Goal: Navigation & Orientation: Find specific page/section

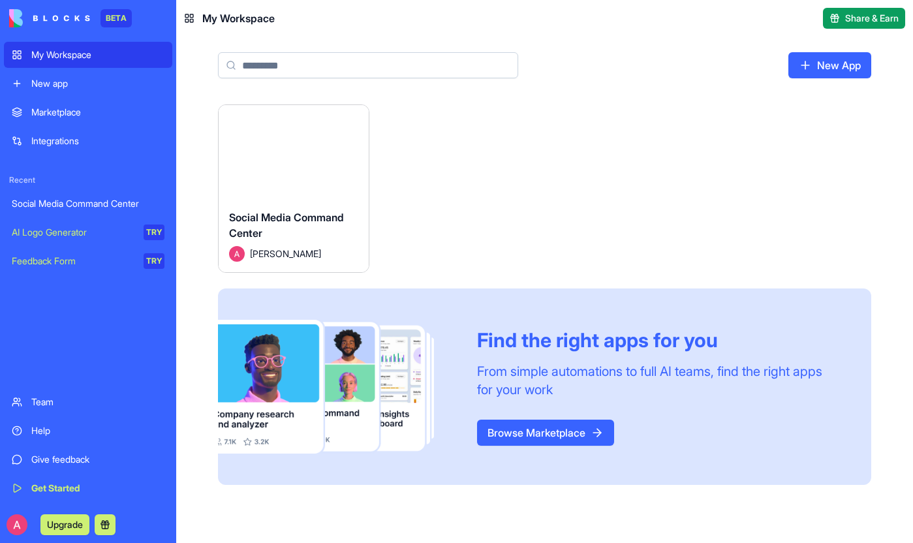
click at [67, 400] on div "Team" at bounding box center [97, 402] width 133 height 13
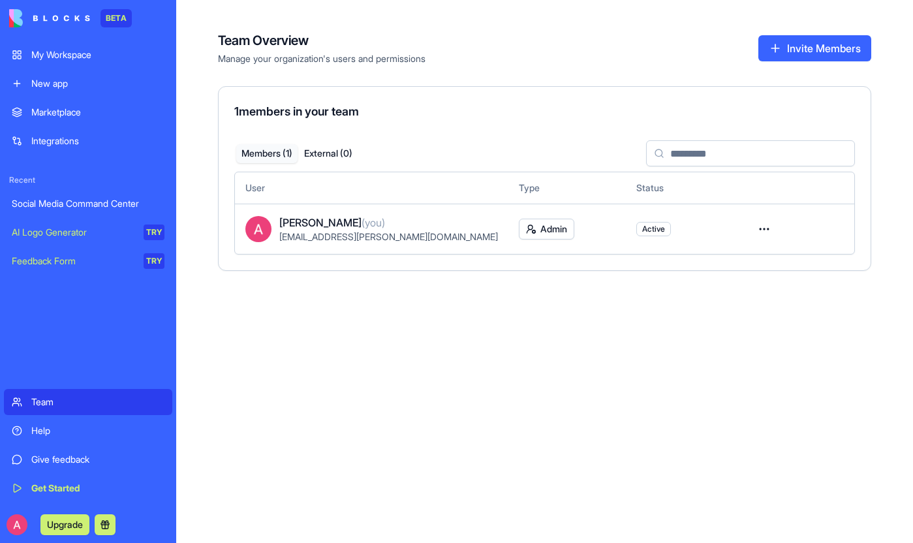
click at [52, 22] on img at bounding box center [49, 18] width 81 height 18
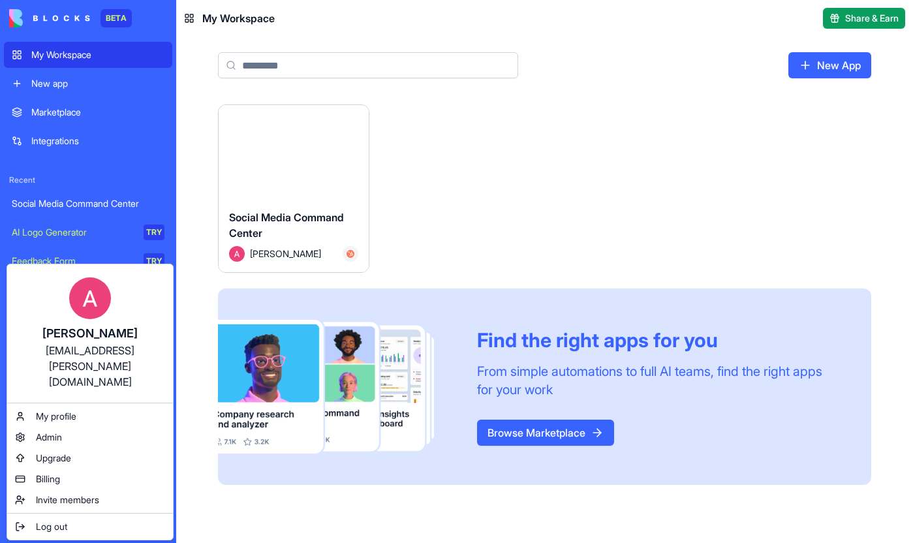
click at [19, 524] on html "BETA My Workspace New app Marketplace Integrations Recent Social Media Command …" at bounding box center [456, 271] width 913 height 543
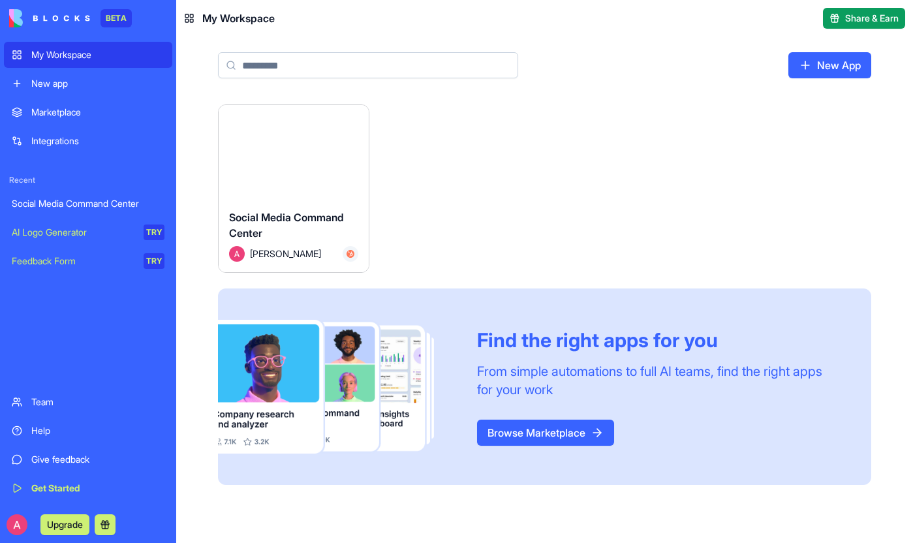
click at [63, 79] on div "New app" at bounding box center [97, 83] width 133 height 13
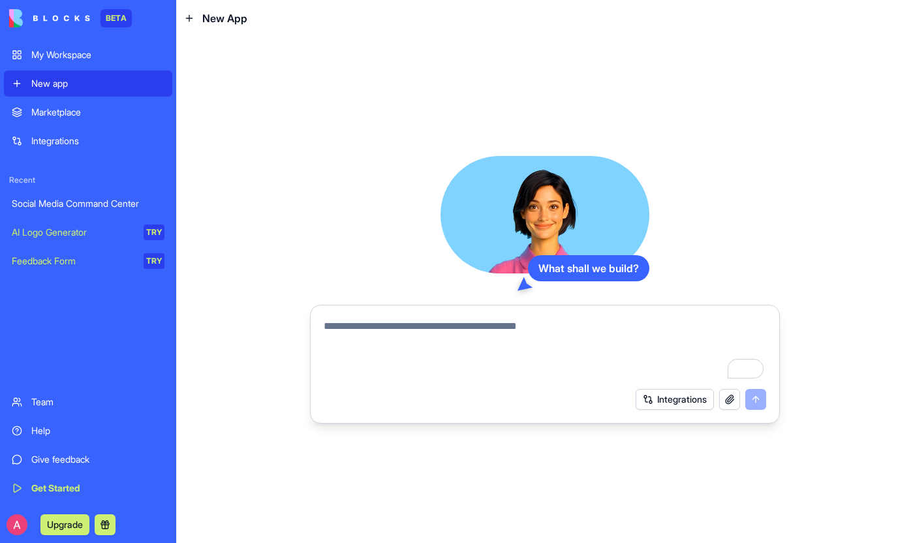
click at [50, 46] on link "My Workspace" at bounding box center [88, 55] width 168 height 26
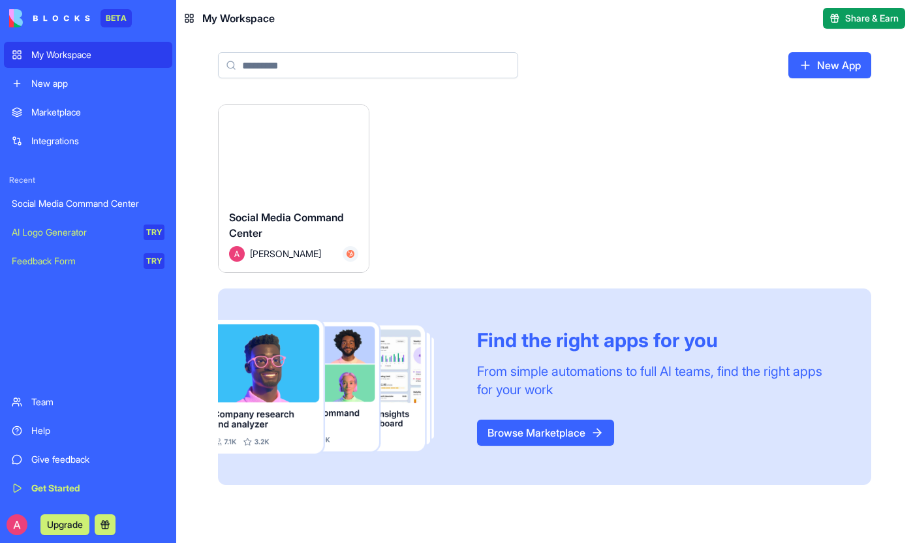
click at [63, 110] on div "Marketplace" at bounding box center [97, 112] width 133 height 13
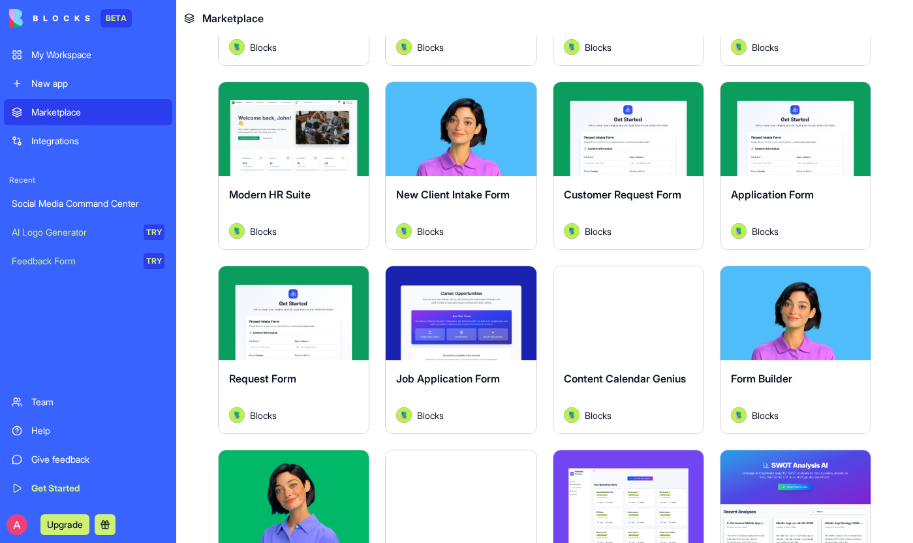
scroll to position [1347, 0]
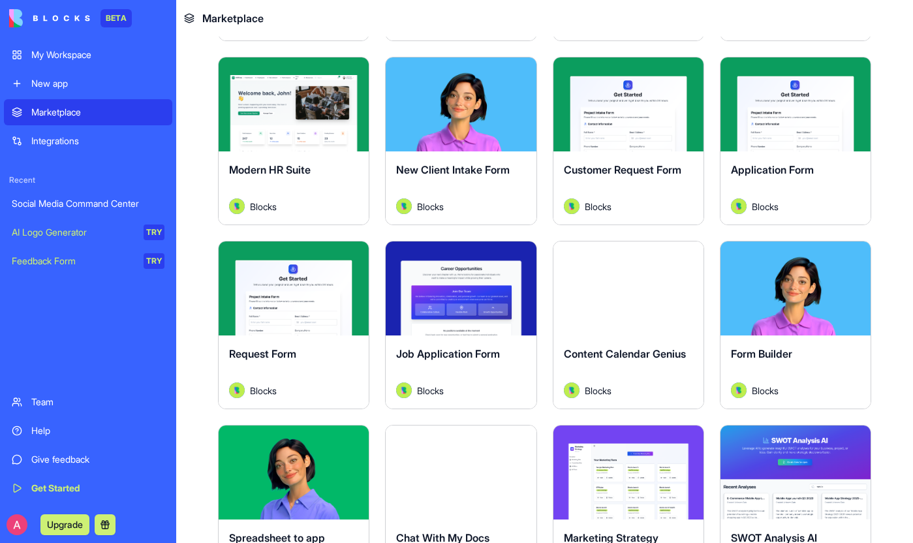
click at [623, 287] on button "Explore" at bounding box center [629, 288] width 98 height 26
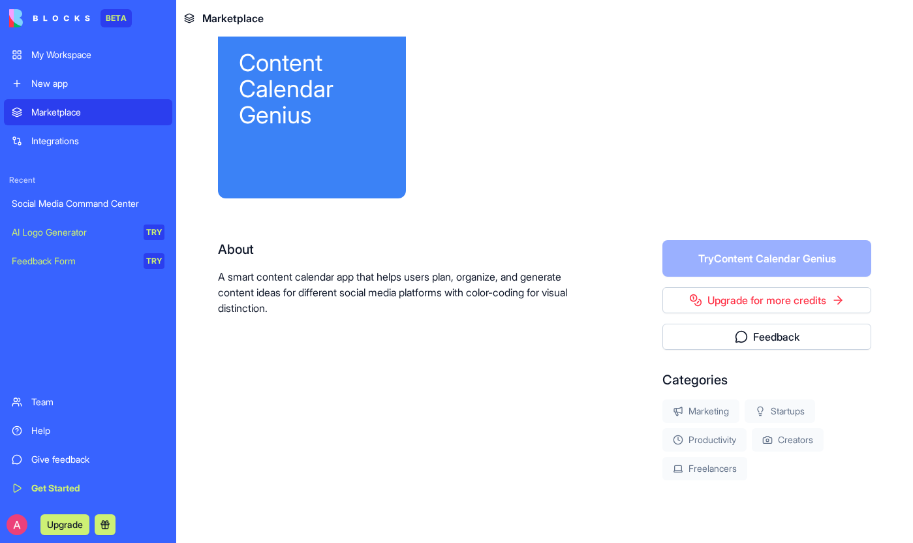
scroll to position [99, 0]
